Goal: Check status

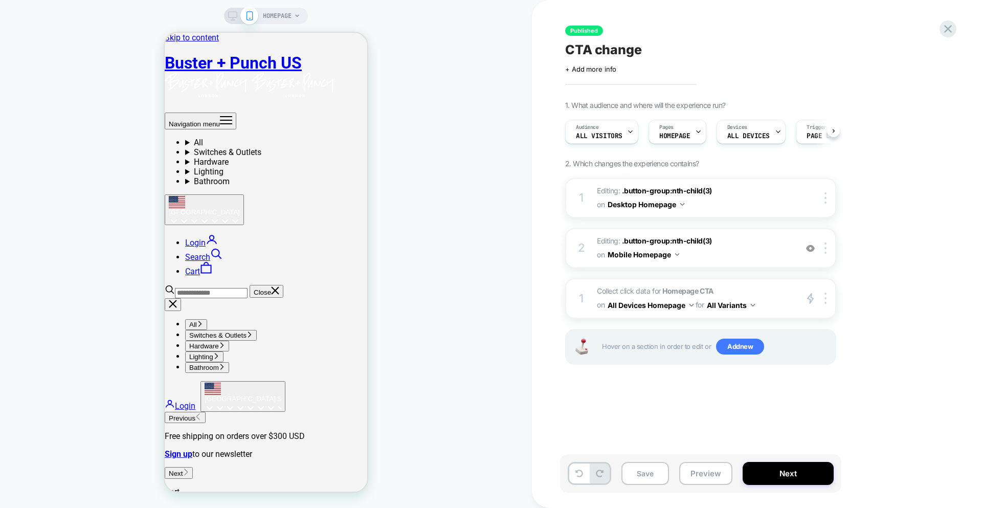
scroll to position [0, 1]
click at [764, 289] on span "Collect click data for Homepage CTA on All Devices Homepage for All Variants" at bounding box center [694, 298] width 195 height 28
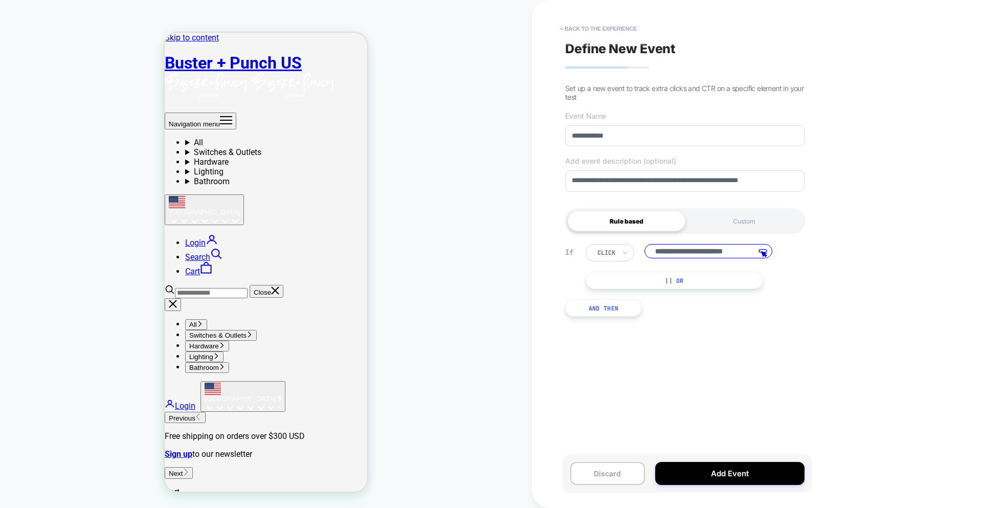
scroll to position [0, 10]
click at [594, 27] on button "< back to the experience" at bounding box center [598, 28] width 87 height 16
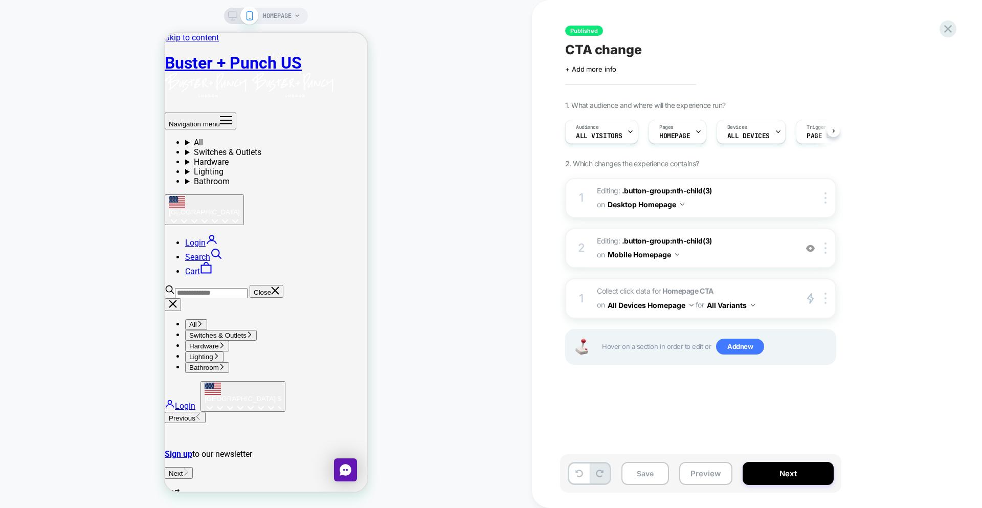
scroll to position [0, 1]
click at [943, 28] on icon at bounding box center [948, 29] width 14 height 14
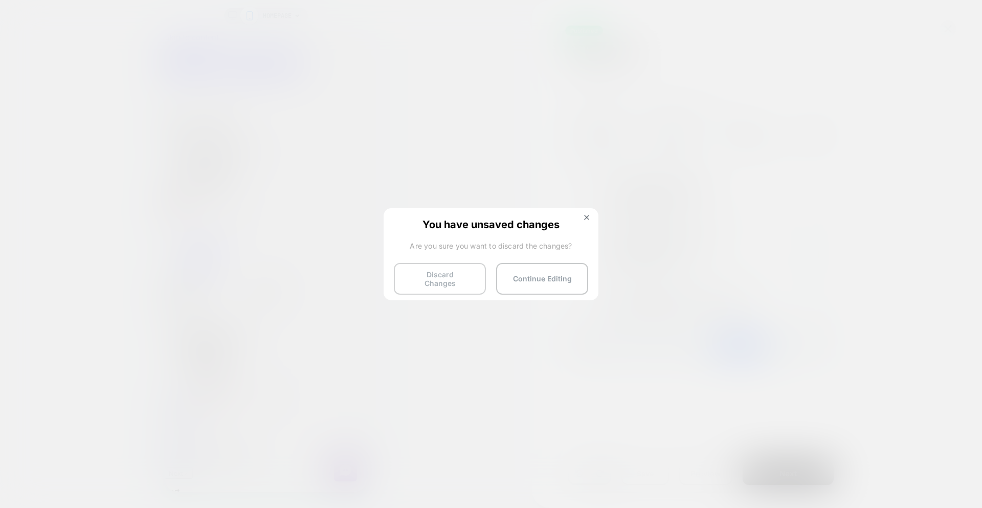
click at [429, 284] on button "Discard Changes" at bounding box center [440, 279] width 92 height 32
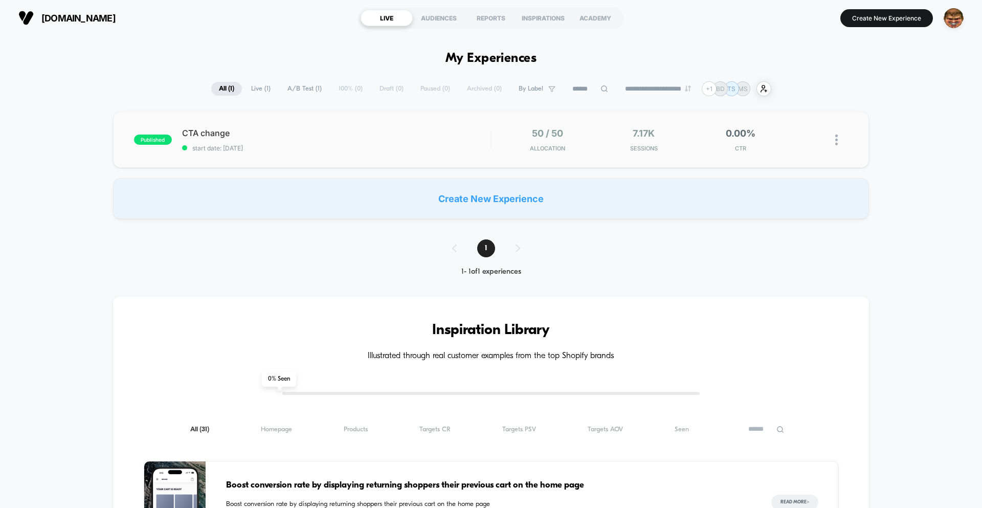
click at [414, 160] on div "published CTA change start date: 9/2/2025 50 / 50 Allocation 7.17k Sessions 0.0…" at bounding box center [491, 139] width 756 height 56
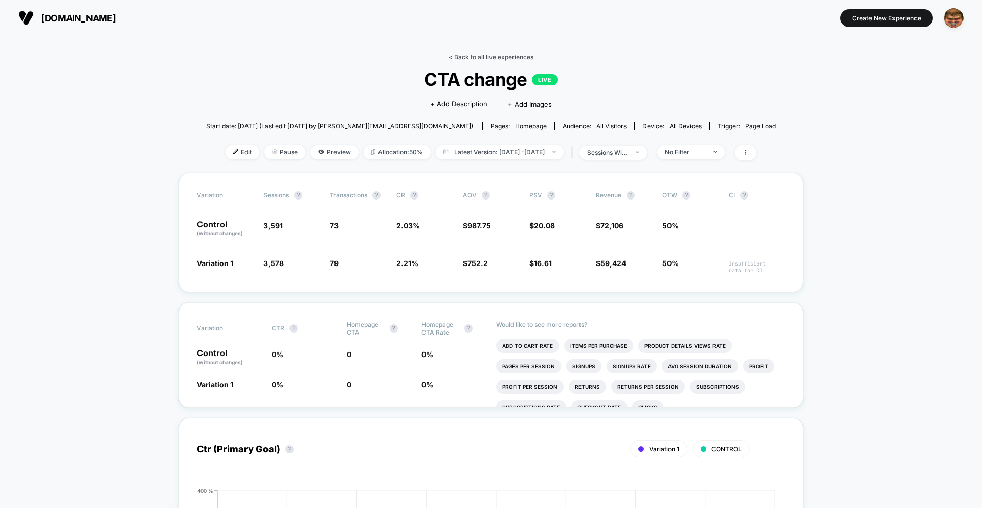
click at [475, 54] on link "< Back to all live experiences" at bounding box center [490, 57] width 85 height 8
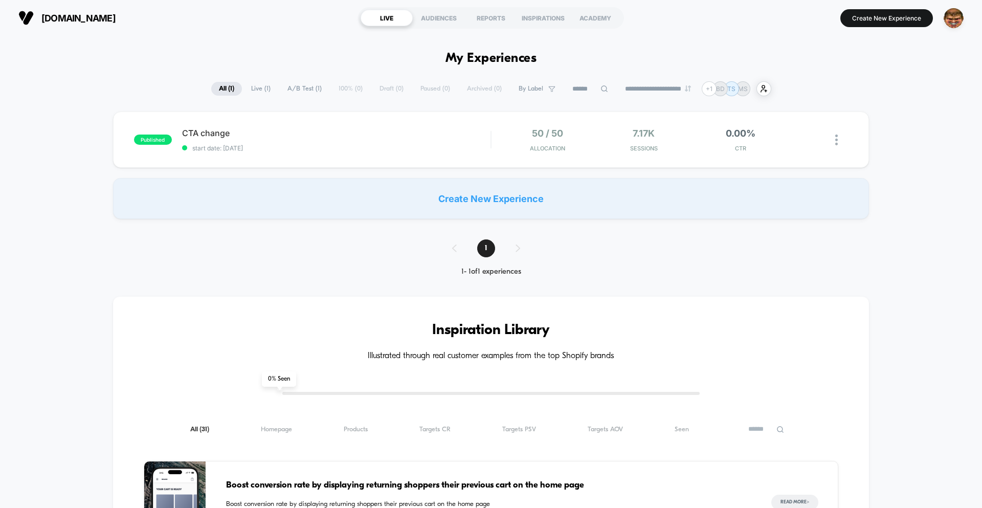
type input "***"
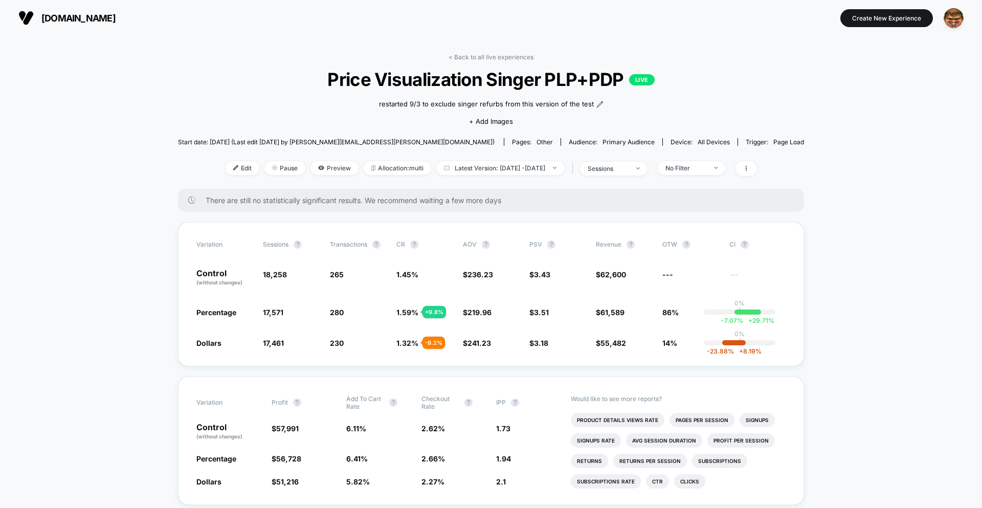
scroll to position [2, 0]
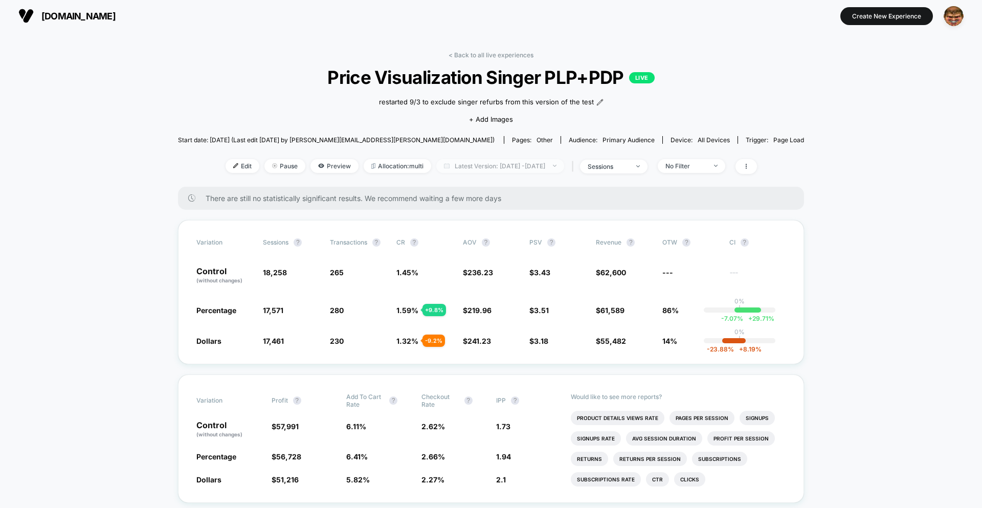
click at [499, 168] on span "Latest Version: [DATE] - [DATE]" at bounding box center [500, 166] width 128 height 14
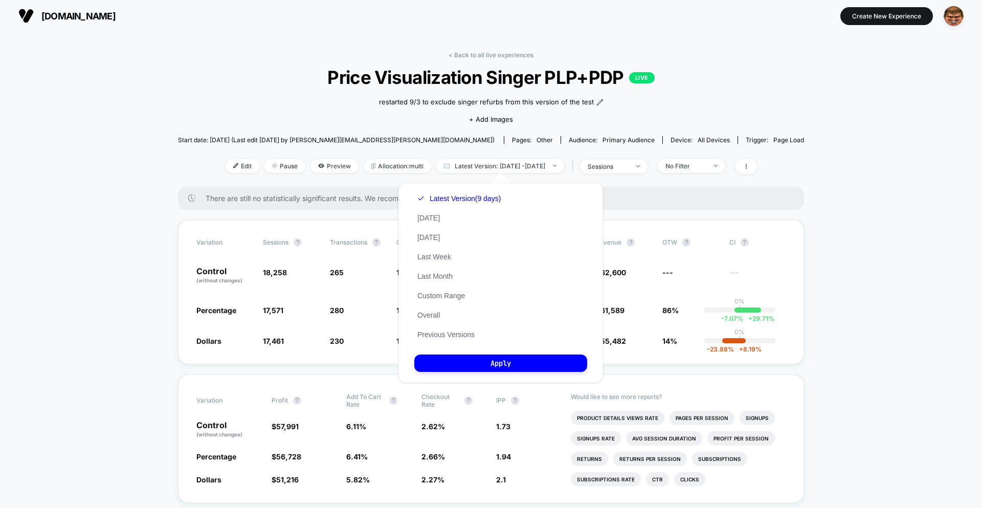
drag, startPoint x: 826, startPoint y: 206, endPoint x: 775, endPoint y: 173, distance: 60.0
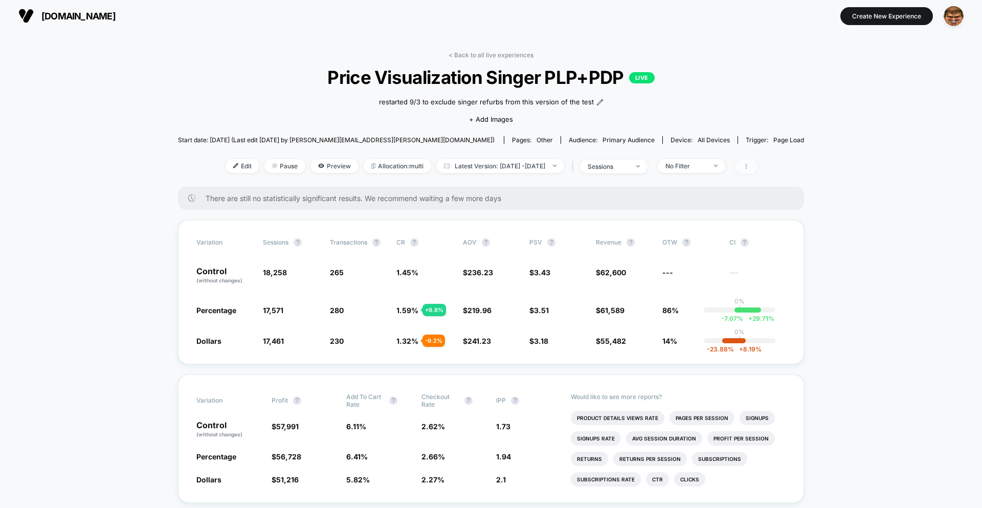
click at [749, 169] on icon at bounding box center [746, 166] width 6 height 6
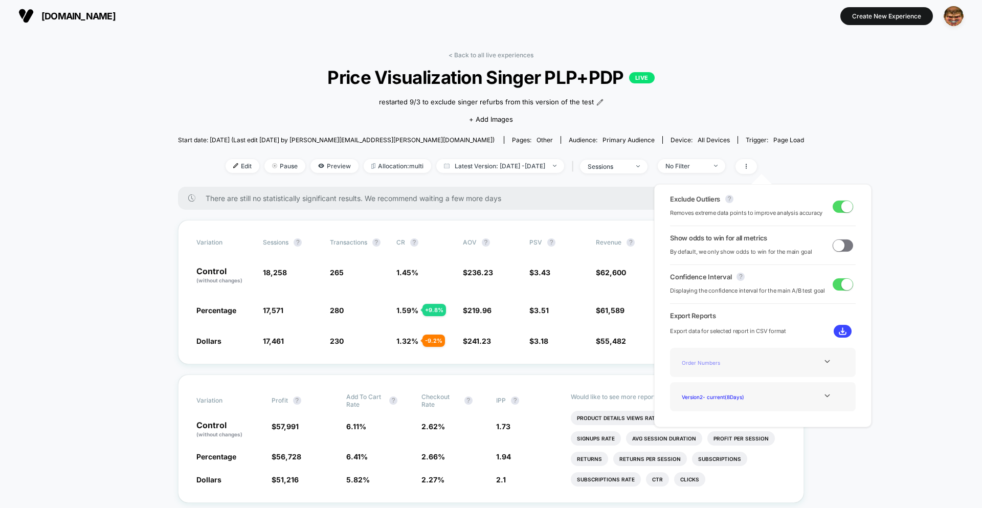
click at [722, 369] on div "Order Numbers" at bounding box center [719, 362] width 82 height 14
click at [827, 362] on icon at bounding box center [827, 361] width 8 height 8
click at [703, 360] on div "Order Numbers" at bounding box center [719, 362] width 82 height 14
click at [823, 396] on icon at bounding box center [827, 396] width 8 height 8
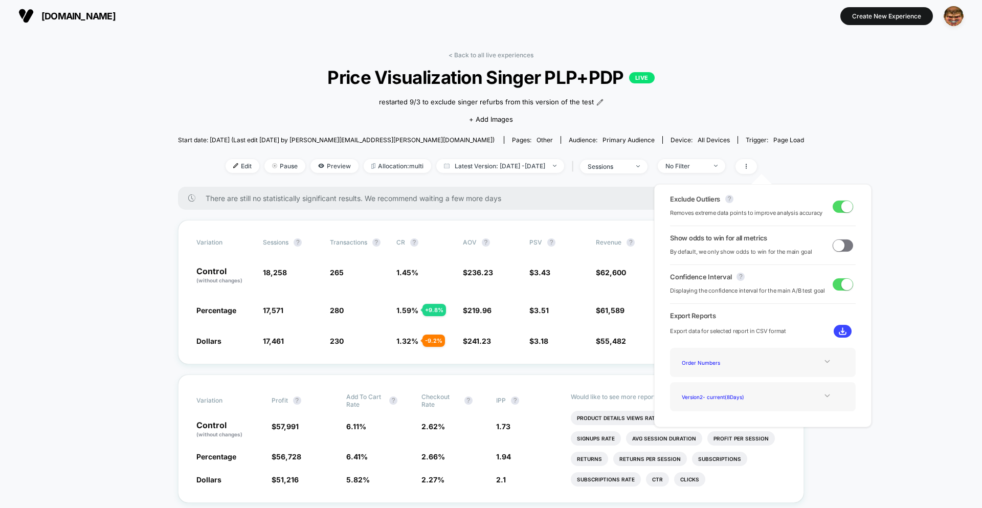
click at [841, 330] on img at bounding box center [843, 331] width 8 height 8
